Goal: Task Accomplishment & Management: Use online tool/utility

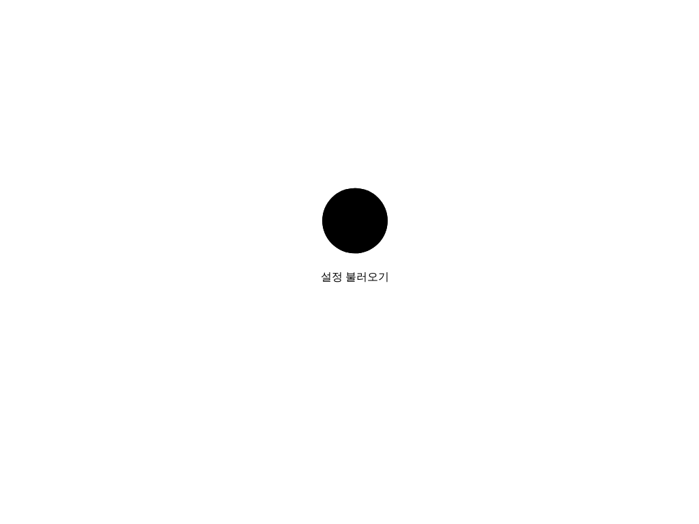
drag, startPoint x: 0, startPoint y: 0, endPoint x: 134, endPoint y: 279, distance: 309.7
click at [134, 279] on div "설정 불러오기" at bounding box center [354, 267] width 699 height 524
drag, startPoint x: 134, startPoint y: 279, endPoint x: 247, endPoint y: 229, distance: 124.1
click at [247, 229] on div "설정 불러오기" at bounding box center [354, 267] width 699 height 524
drag, startPoint x: 247, startPoint y: 229, endPoint x: 613, endPoint y: 401, distance: 404.5
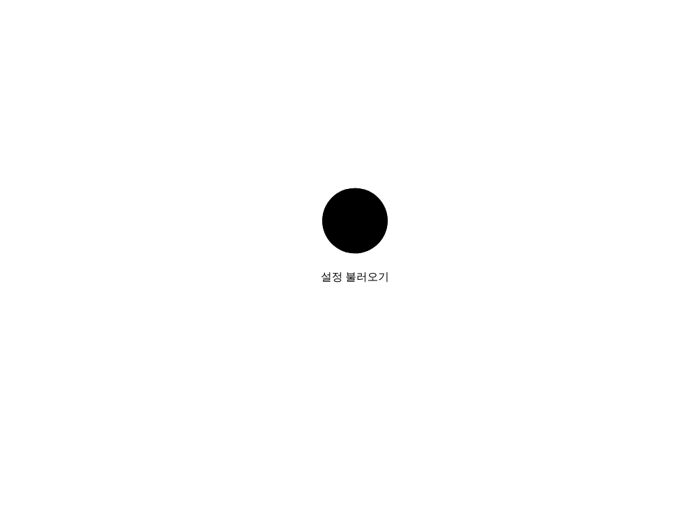
click at [613, 401] on div "설정 불러오기" at bounding box center [354, 267] width 699 height 524
